Goal: Information Seeking & Learning: Learn about a topic

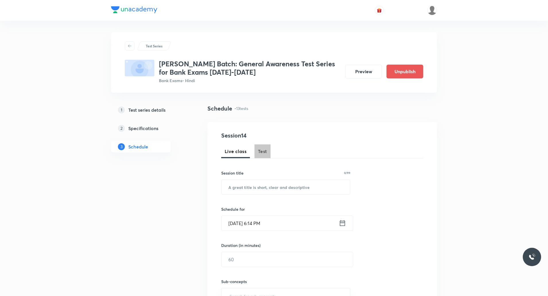
click at [267, 151] on span "Test" at bounding box center [262, 151] width 9 height 7
click at [264, 151] on span "Test" at bounding box center [262, 151] width 9 height 7
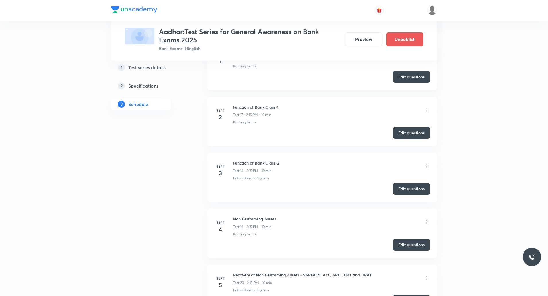
scroll to position [1312, 0]
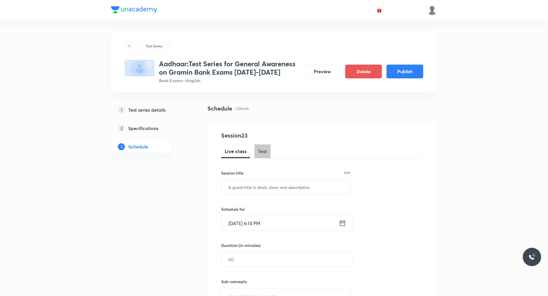
click at [267, 153] on button "Test" at bounding box center [263, 151] width 16 height 14
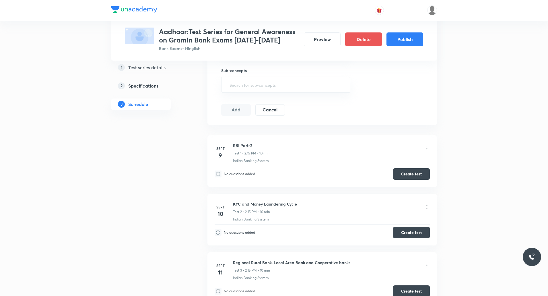
scroll to position [247, 0]
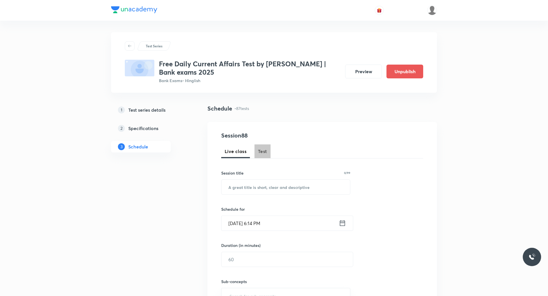
click at [262, 151] on span "Test" at bounding box center [262, 151] width 9 height 7
click at [259, 149] on span "Test" at bounding box center [262, 151] width 9 height 7
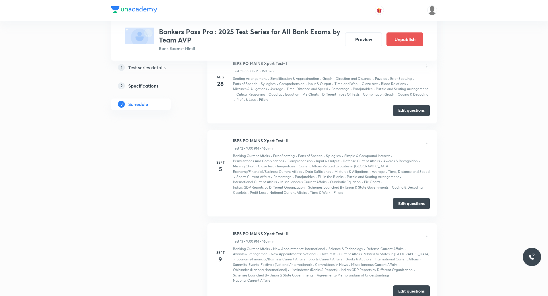
scroll to position [1128, 0]
click at [413, 204] on button "Edit questions" at bounding box center [411, 202] width 37 height 11
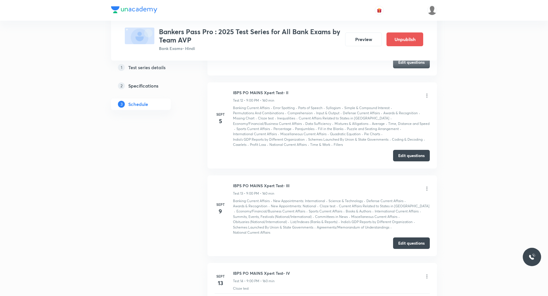
scroll to position [1157, 0]
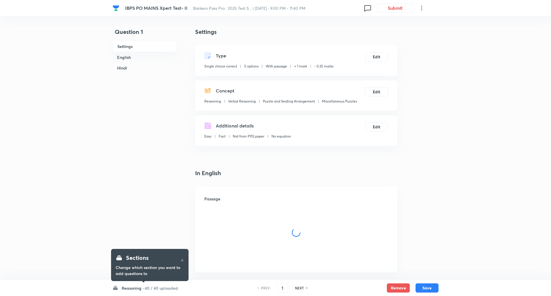
checkbox input "true"
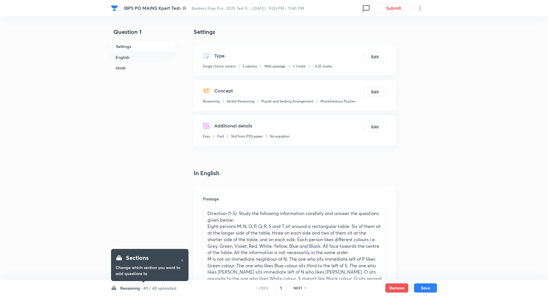
click at [148, 290] on h6 "40 / 40 uploaded" at bounding box center [159, 288] width 33 height 6
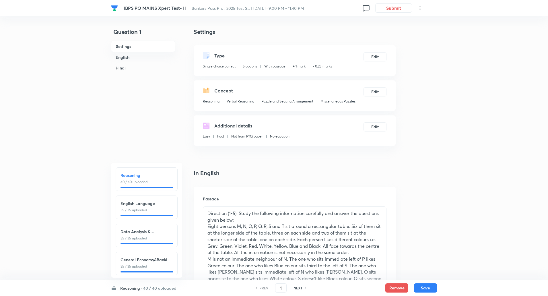
scroll to position [7, 0]
click at [152, 257] on div "General Economy&Banking Awareness 35 / 35 uploaded" at bounding box center [147, 260] width 52 height 12
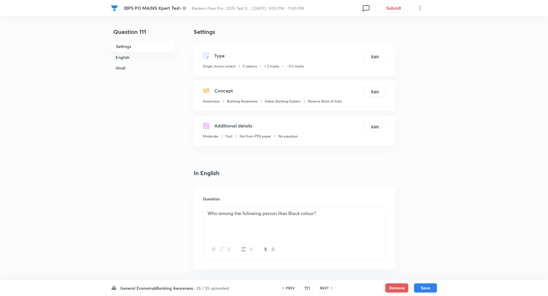
type input "111"
checkbox input "false"
checkbox input "true"
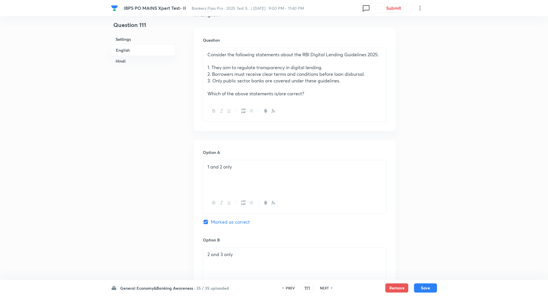
scroll to position [144, 0]
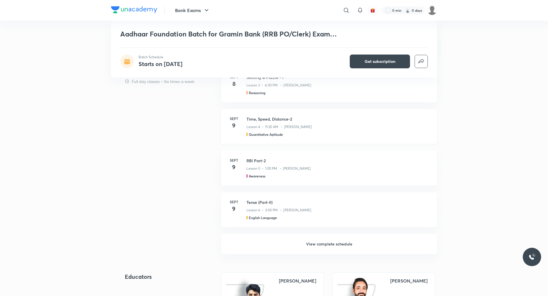
scroll to position [351, 0]
click at [325, 240] on h6 "View complete schedule" at bounding box center [329, 244] width 216 height 20
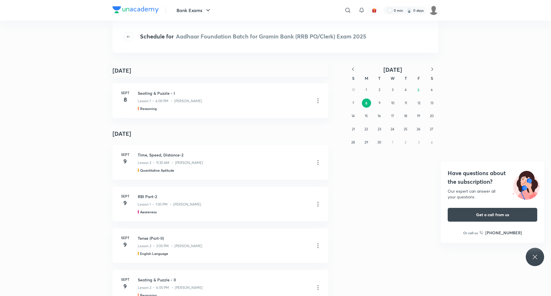
scroll to position [86, 0]
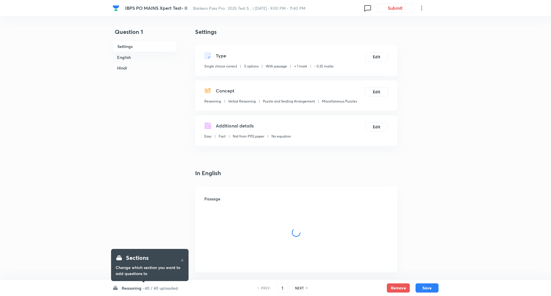
checkbox input "true"
